Goal: Find specific page/section: Find specific page/section

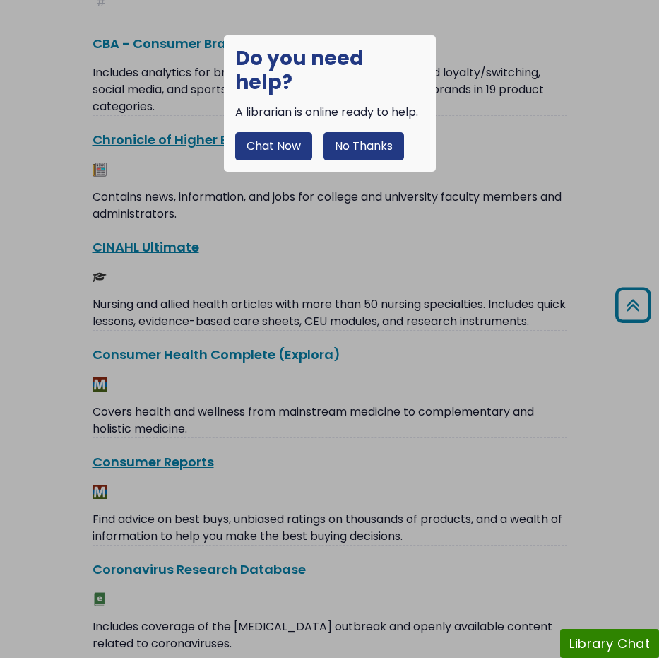
click at [371, 132] on button "No Thanks" at bounding box center [364, 146] width 81 height 28
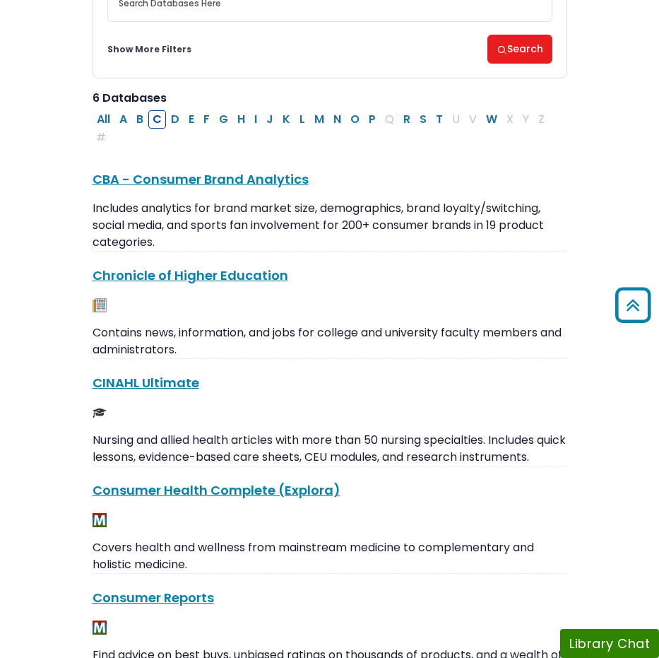
scroll to position [212, 0]
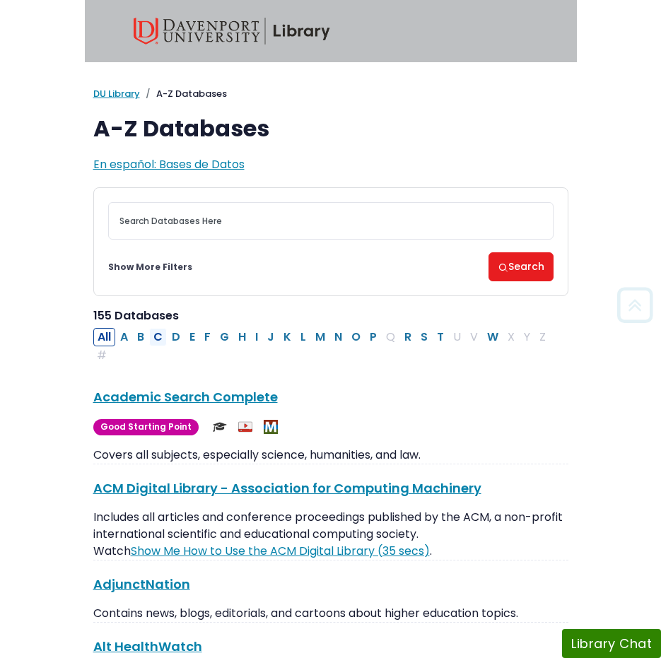
click at [160, 342] on button "C" at bounding box center [158, 337] width 18 height 18
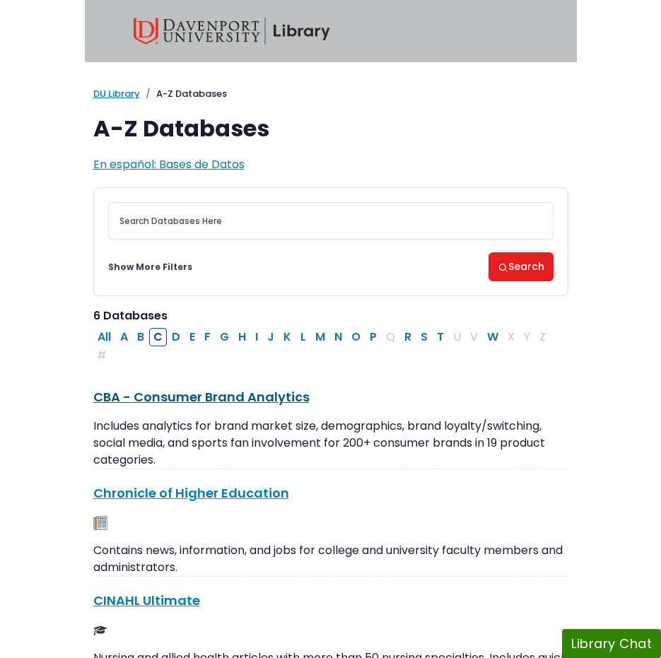
scroll to position [141, 0]
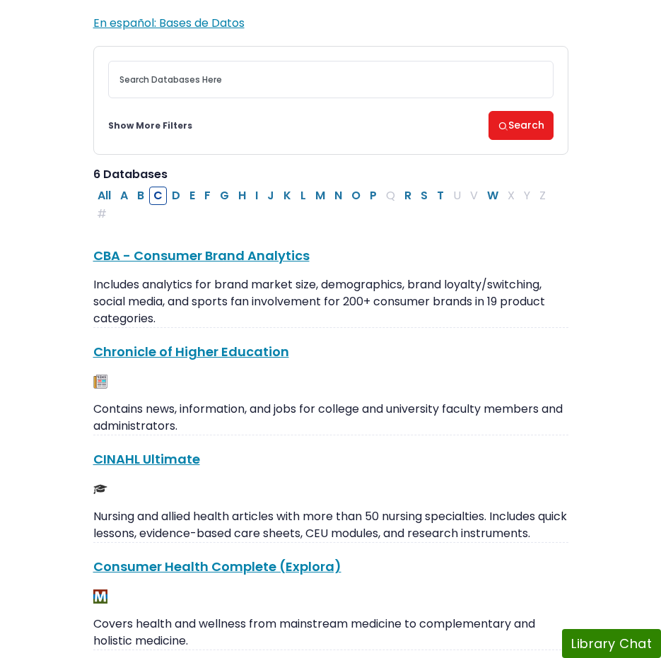
click at [123, 471] on div "CINAHL Ultimate This link opens in a new window Nursing and allied health artic…" at bounding box center [330, 496] width 475 height 93
click at [124, 464] on link "CINAHL Ultimate This link opens in a new window" at bounding box center [146, 459] width 107 height 18
